Goal: Information Seeking & Learning: Learn about a topic

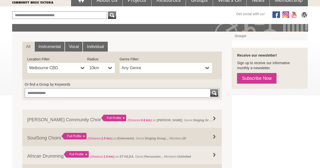
scroll to position [85, 0]
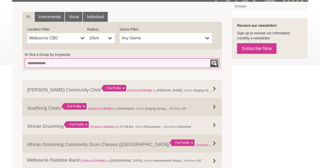
click at [71, 63] on input "Or find a Group by Keywords" at bounding box center [122, 64] width 195 height 10
type input "*********"
click at [211, 60] on button "submit" at bounding box center [215, 64] width 8 height 8
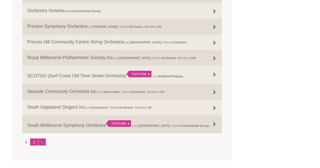
scroll to position [521, 0]
click at [36, 140] on link "2" at bounding box center [34, 141] width 8 height 7
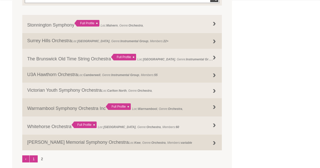
scroll to position [150, 0]
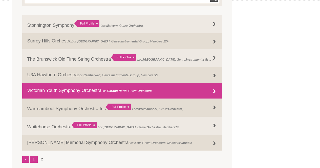
click at [85, 89] on link "Victorian Youth Symphony Orchestra Loc: Carlton North , Genre: Orchestra ," at bounding box center [122, 91] width 200 height 16
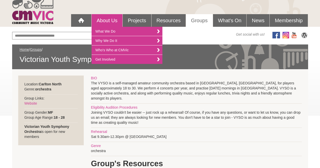
scroll to position [14, 0]
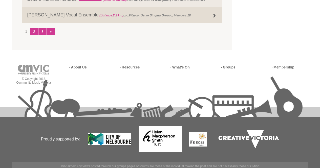
scroll to position [737, 0]
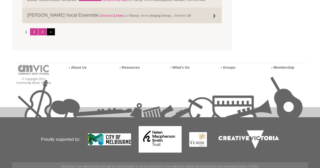
click at [50, 34] on link "»" at bounding box center [51, 31] width 8 height 7
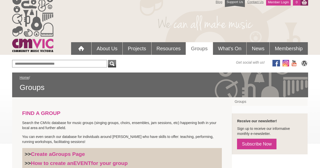
scroll to position [0, 0]
